Goal: Task Accomplishment & Management: Manage account settings

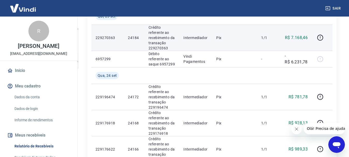
scroll to position [25, 0]
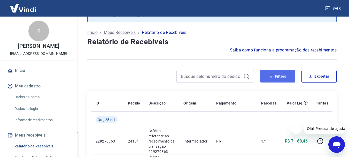
click at [282, 73] on button "Filtros" at bounding box center [277, 76] width 35 height 12
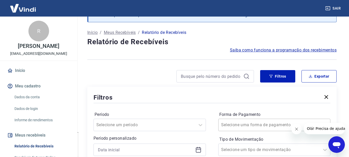
click at [247, 127] on div "Selecione uma forma de pagamento" at bounding box center [274, 125] width 112 height 12
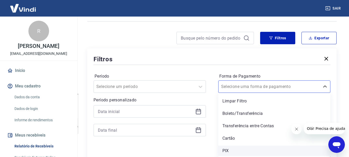
click at [228, 150] on div "PIX" at bounding box center [274, 151] width 112 height 10
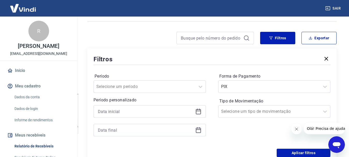
scroll to position [89, 0]
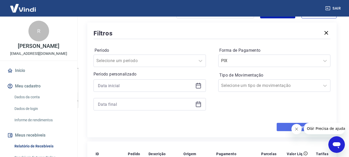
click at [283, 130] on button "Aplicar filtros" at bounding box center [304, 127] width 54 height 8
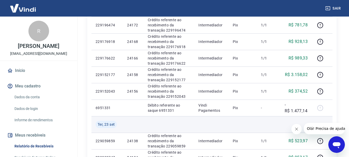
scroll to position [237, 0]
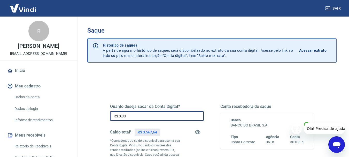
click at [140, 119] on input "R$ 0,00" at bounding box center [157, 116] width 94 height 10
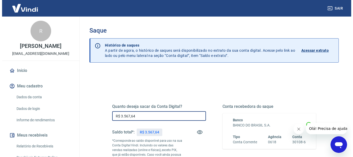
scroll to position [78, 0]
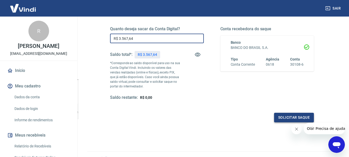
type input "R$ 3.567,64"
click at [280, 114] on button "Solicitar saque" at bounding box center [294, 118] width 40 height 10
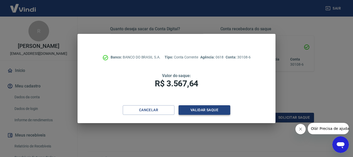
click at [217, 107] on button "Validar saque" at bounding box center [205, 110] width 52 height 10
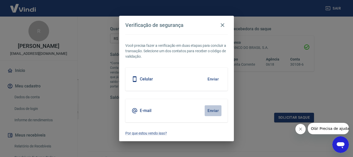
click at [214, 110] on button "Enviar" at bounding box center [213, 110] width 17 height 11
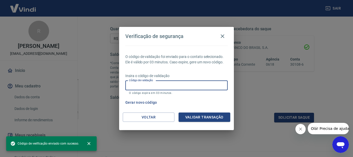
paste input "583873"
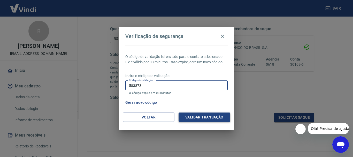
type input "583873"
click at [196, 117] on button "Validar transação" at bounding box center [205, 117] width 52 height 10
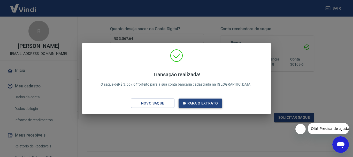
click at [198, 106] on button "Ir para o extrato" at bounding box center [201, 104] width 44 height 10
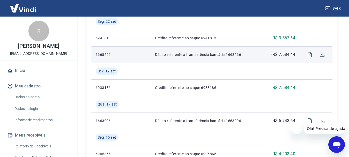
scroll to position [207, 0]
